Goal: Navigation & Orientation: Find specific page/section

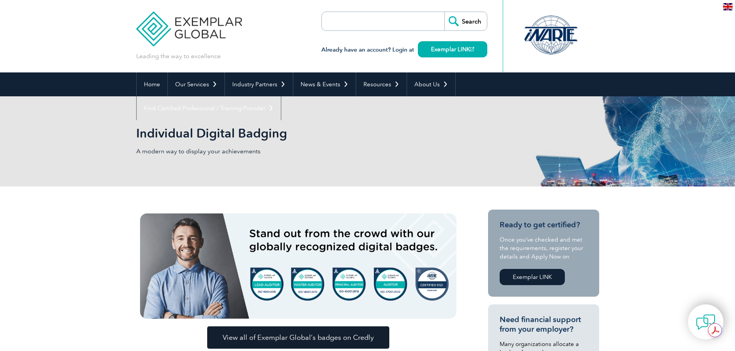
click at [267, 280] on img at bounding box center [298, 266] width 316 height 105
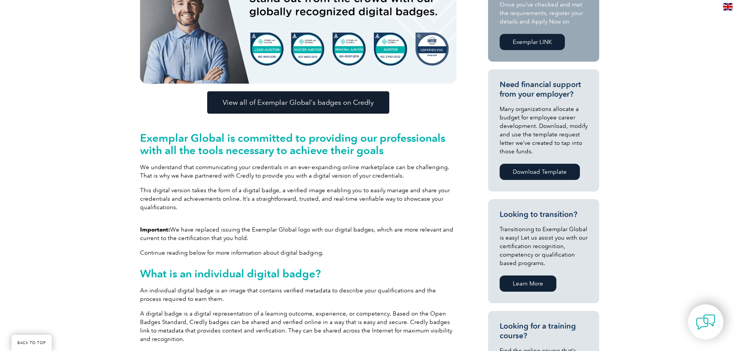
scroll to position [391, 0]
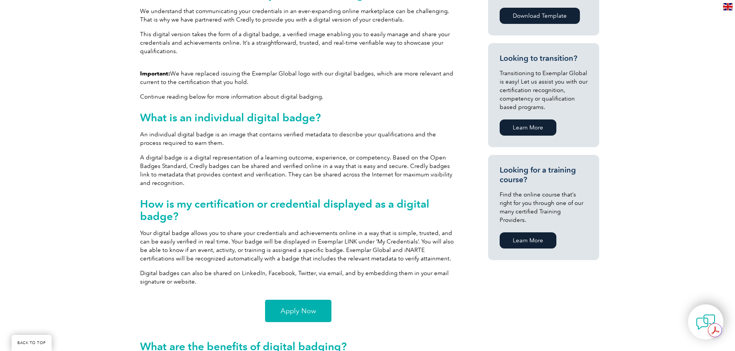
click at [292, 315] on span "Apply Now" at bounding box center [297, 311] width 35 height 7
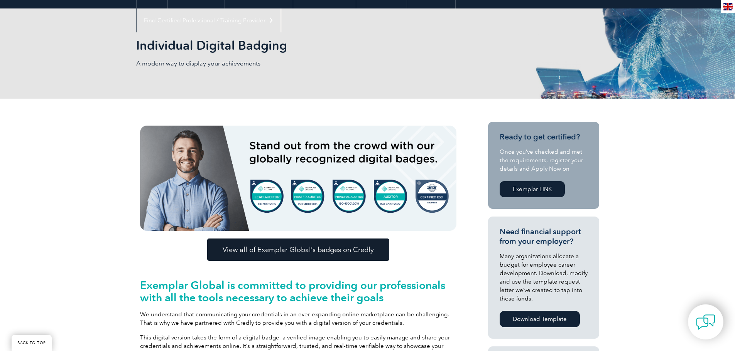
scroll to position [75, 0]
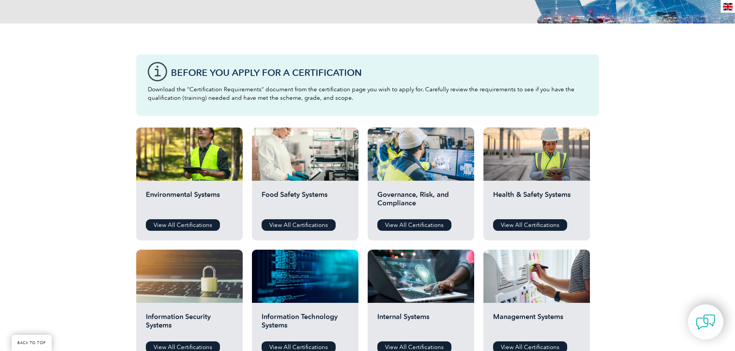
scroll to position [169, 0]
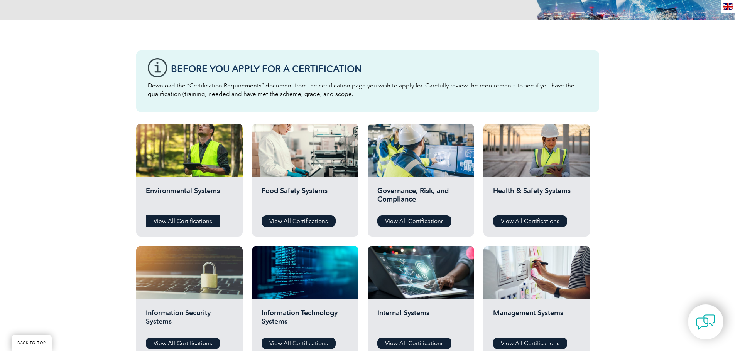
click at [170, 221] on link "View All Certifications" at bounding box center [183, 222] width 74 height 12
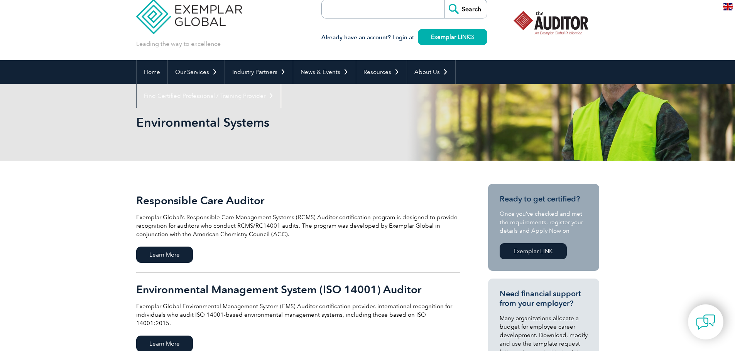
scroll to position [8, 0]
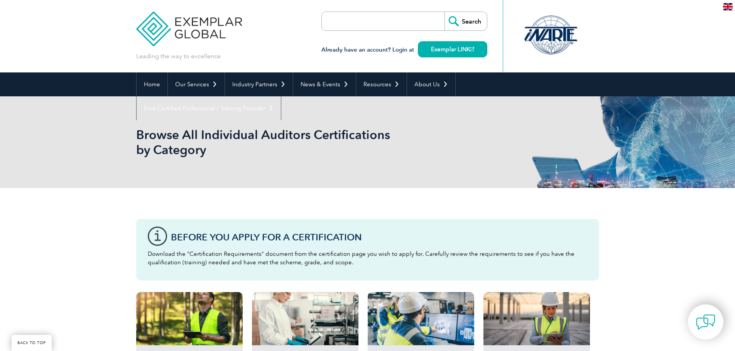
scroll to position [169, 0]
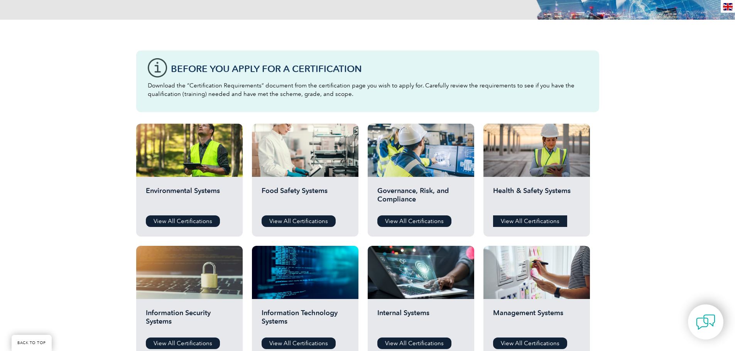
click at [547, 220] on link "View All Certifications" at bounding box center [530, 222] width 74 height 12
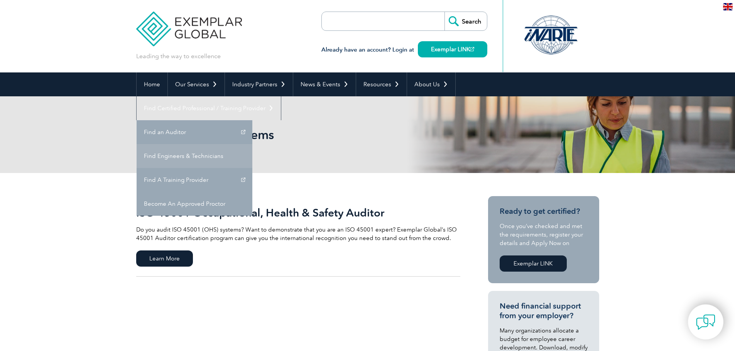
click at [252, 144] on link "Find Engineers & Technicians" at bounding box center [195, 156] width 116 height 24
